Goal: Transaction & Acquisition: Book appointment/travel/reservation

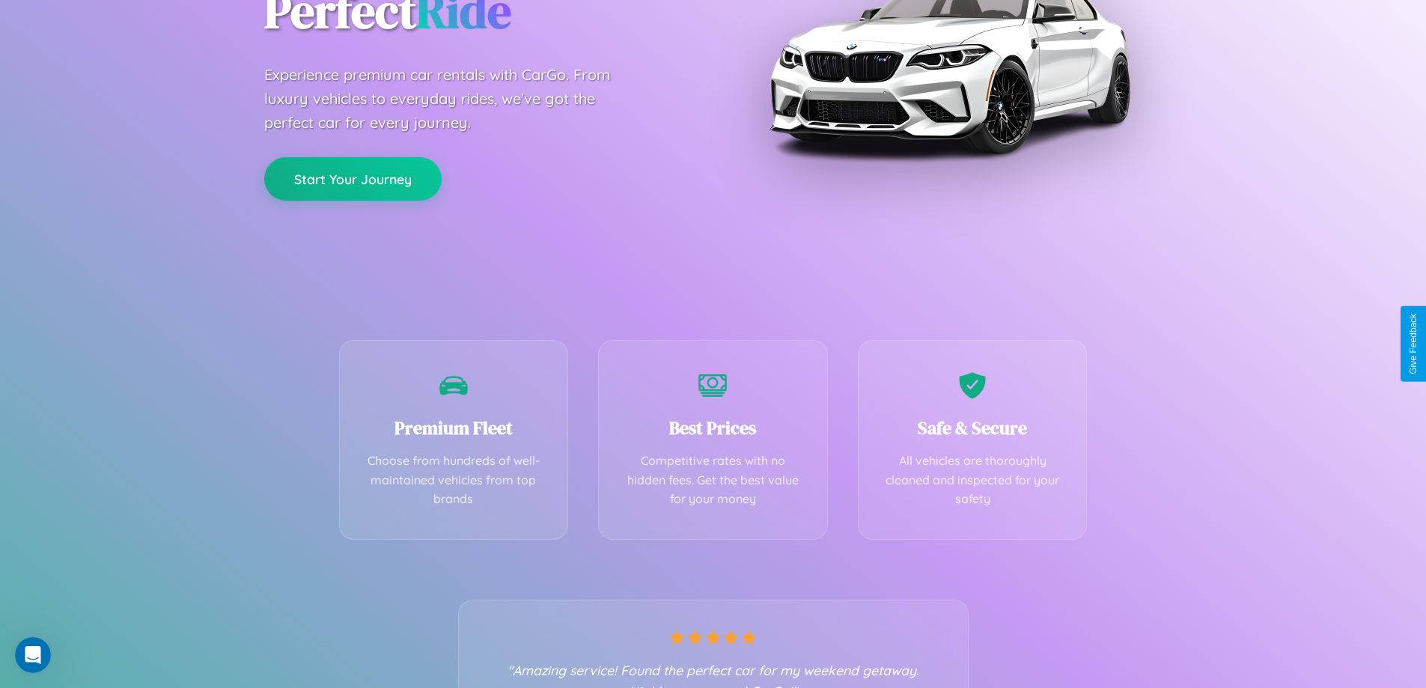
scroll to position [295, 0]
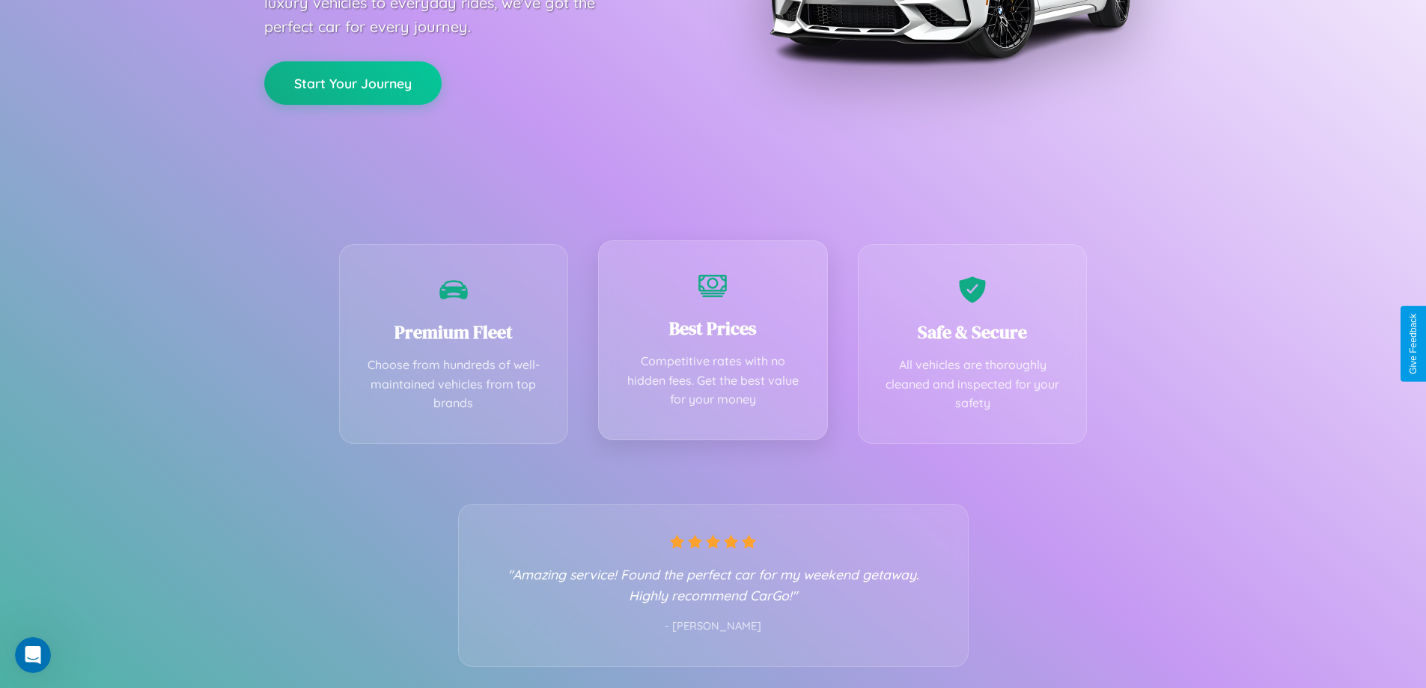
click at [712, 344] on div "Best Prices Competitive rates with no hidden fees. Get the best value for your …" at bounding box center [713, 340] width 230 height 200
click at [352, 82] on button "Start Your Journey" at bounding box center [352, 81] width 177 height 43
click at [352, 81] on button "Start Your Journey" at bounding box center [352, 81] width 177 height 43
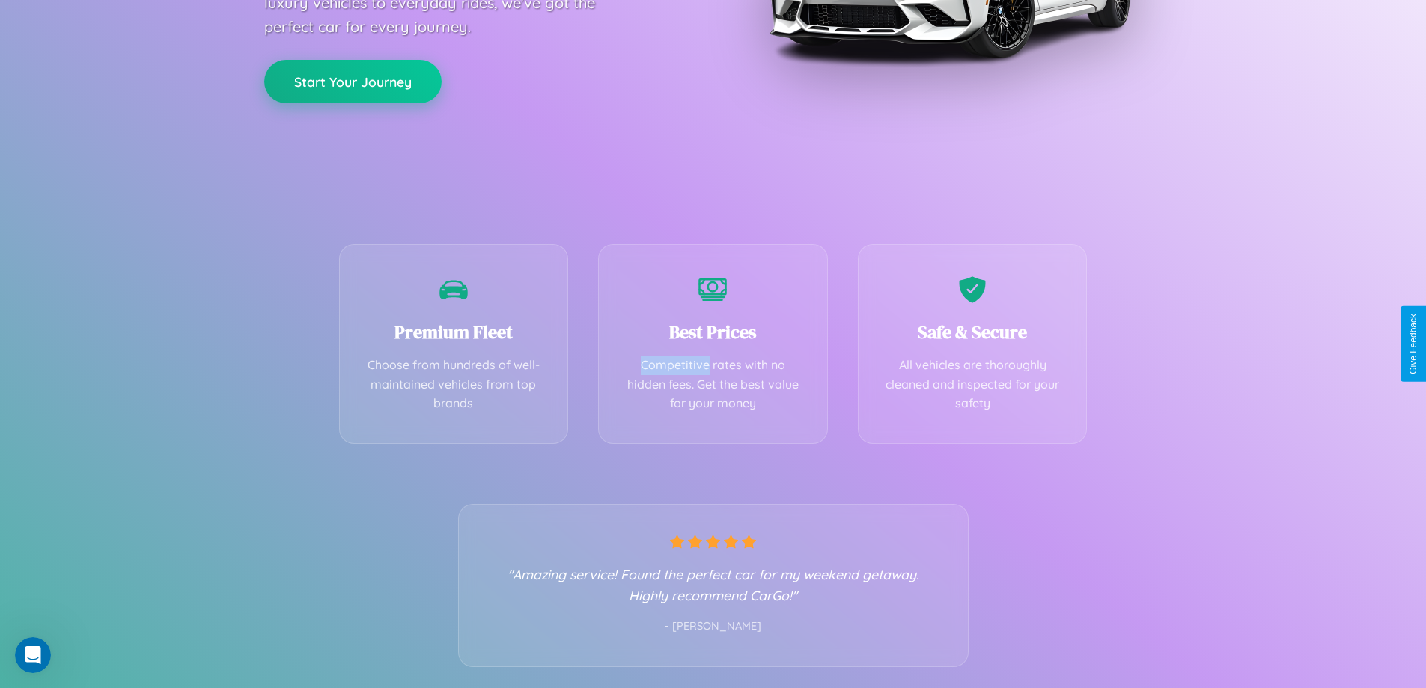
click at [352, 81] on button "Start Your Journey" at bounding box center [352, 81] width 177 height 43
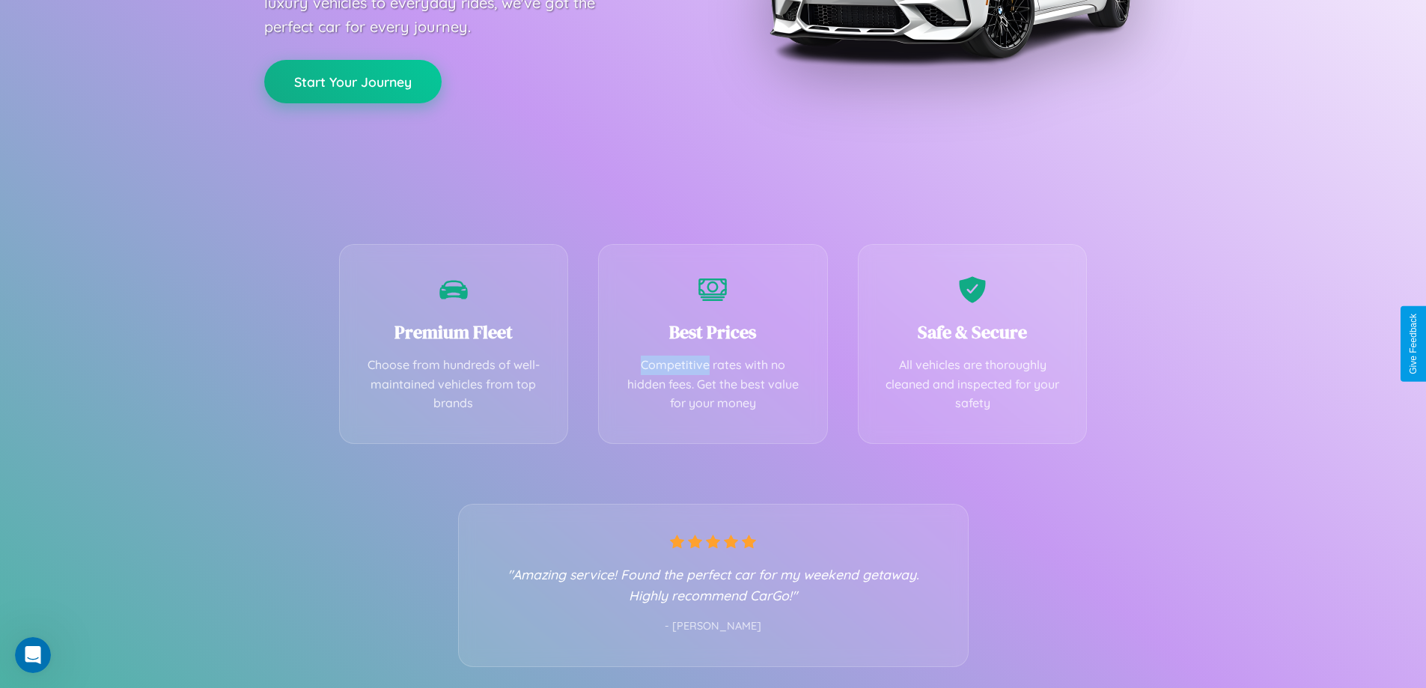
click at [352, 81] on button "Start Your Journey" at bounding box center [352, 81] width 177 height 43
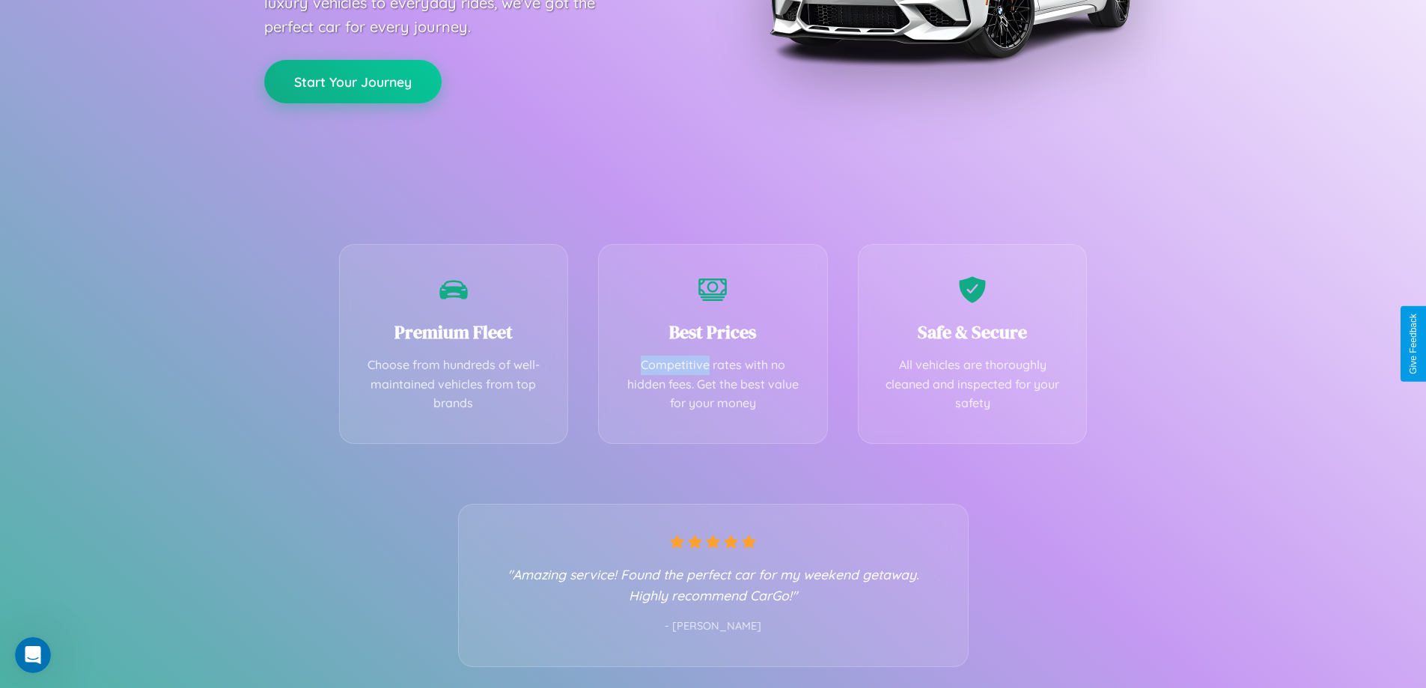
click at [352, 81] on button "Start Your Journey" at bounding box center [352, 81] width 177 height 43
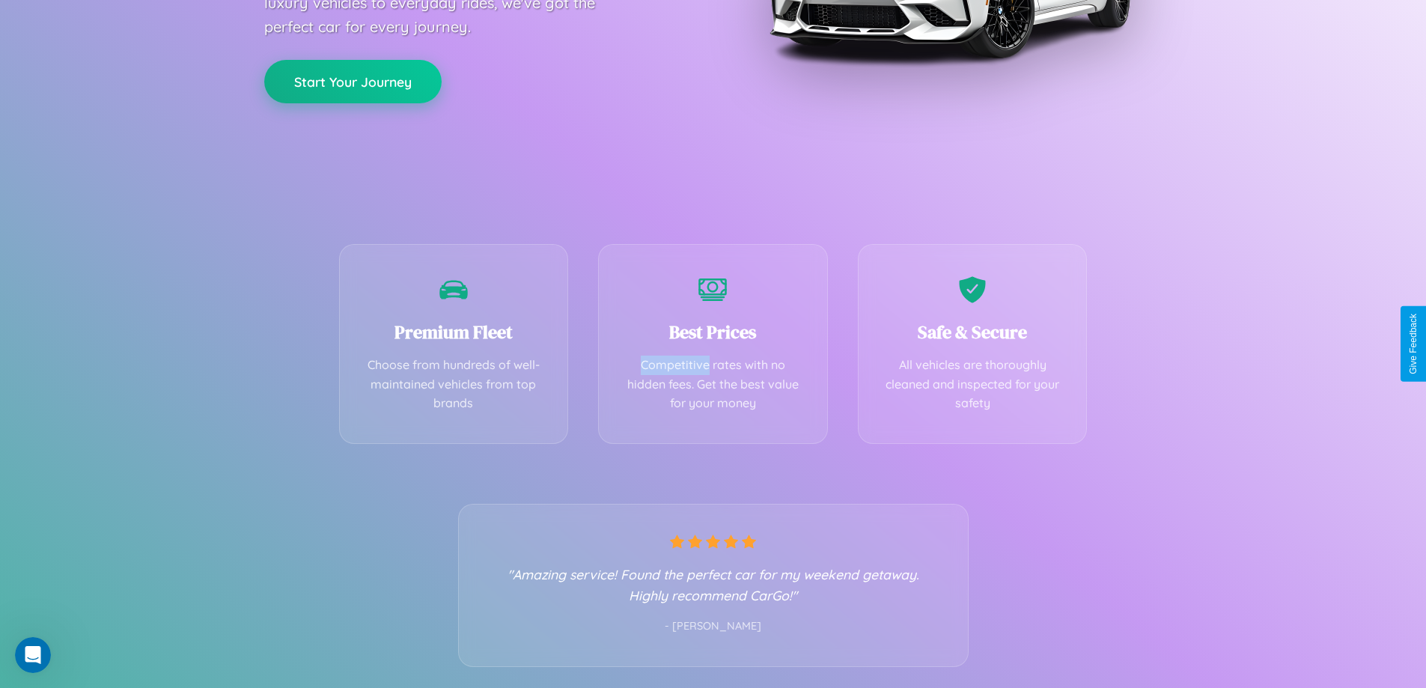
click at [352, 81] on button "Start Your Journey" at bounding box center [352, 81] width 177 height 43
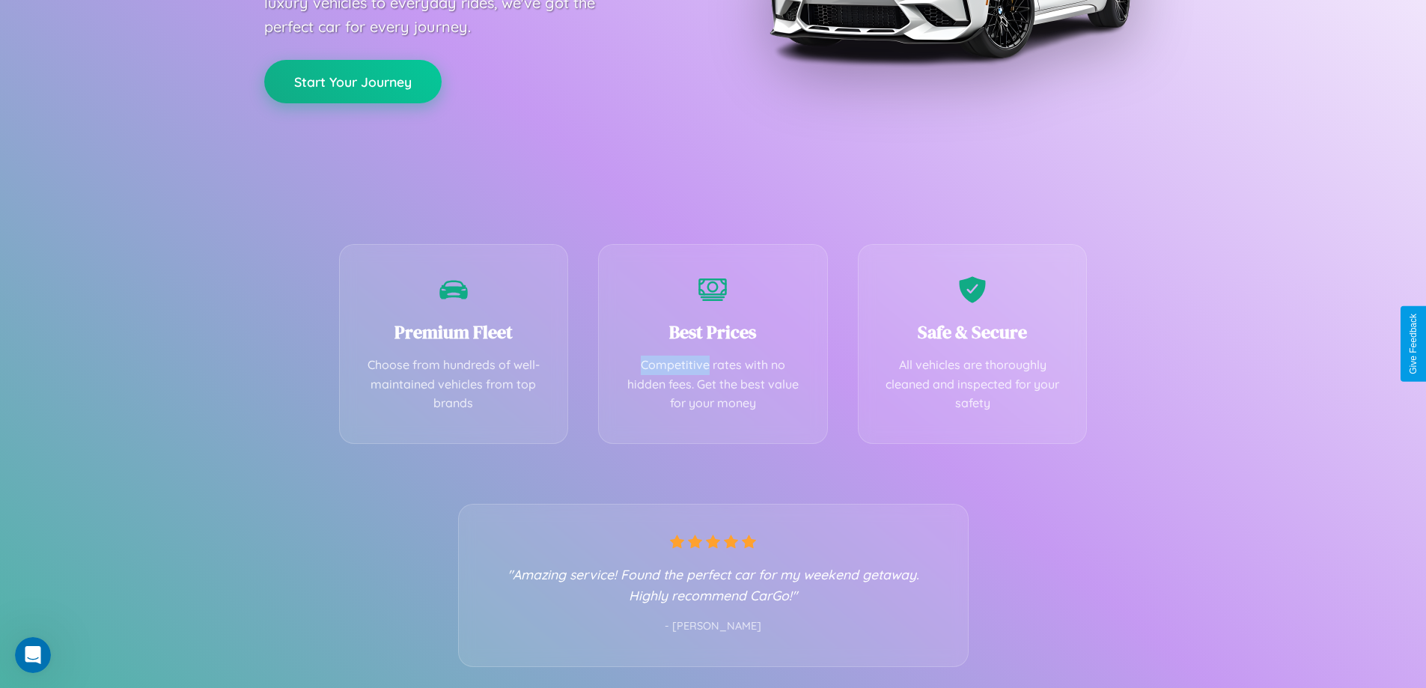
click at [352, 81] on button "Start Your Journey" at bounding box center [352, 81] width 177 height 43
